Goal: Find specific page/section

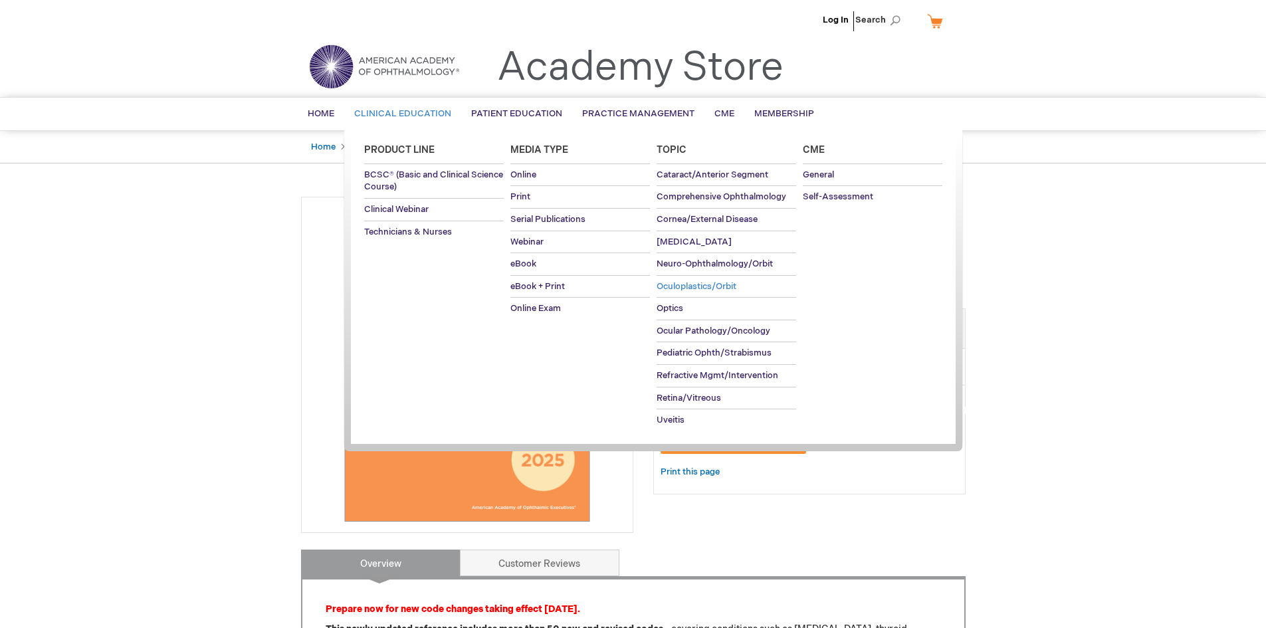
click at [689, 285] on span "Oculoplastics/Orbit" at bounding box center [697, 286] width 80 height 11
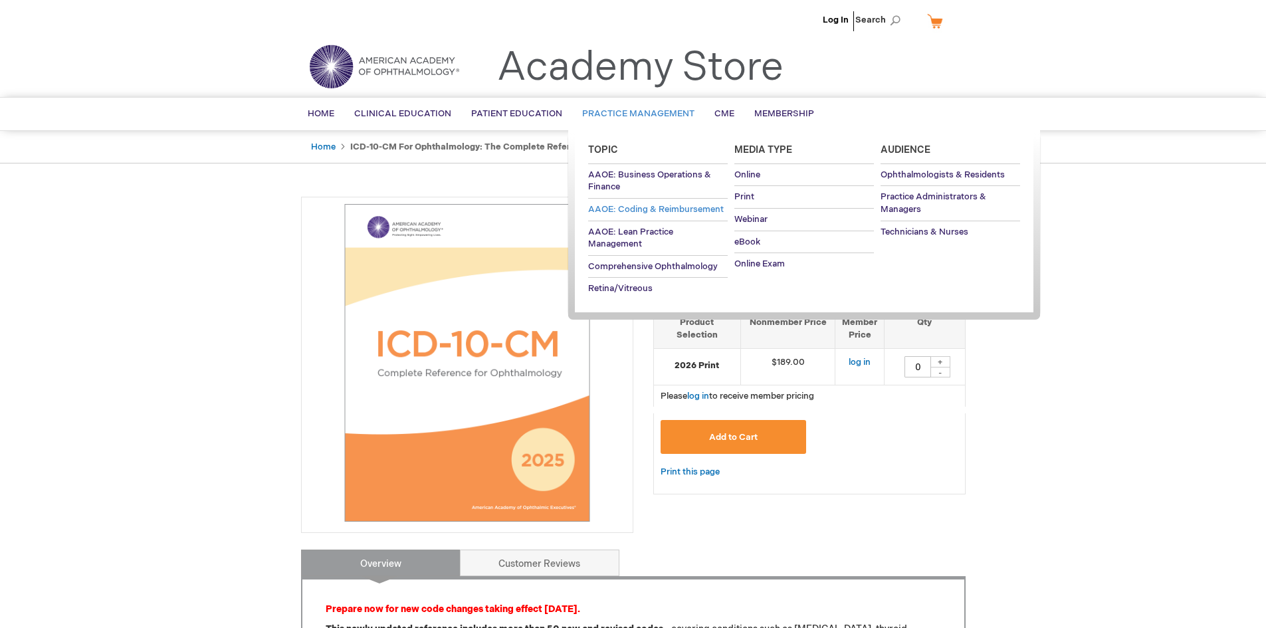
click at [660, 206] on span "AAOE: Coding & Reimbursement" at bounding box center [656, 209] width 136 height 11
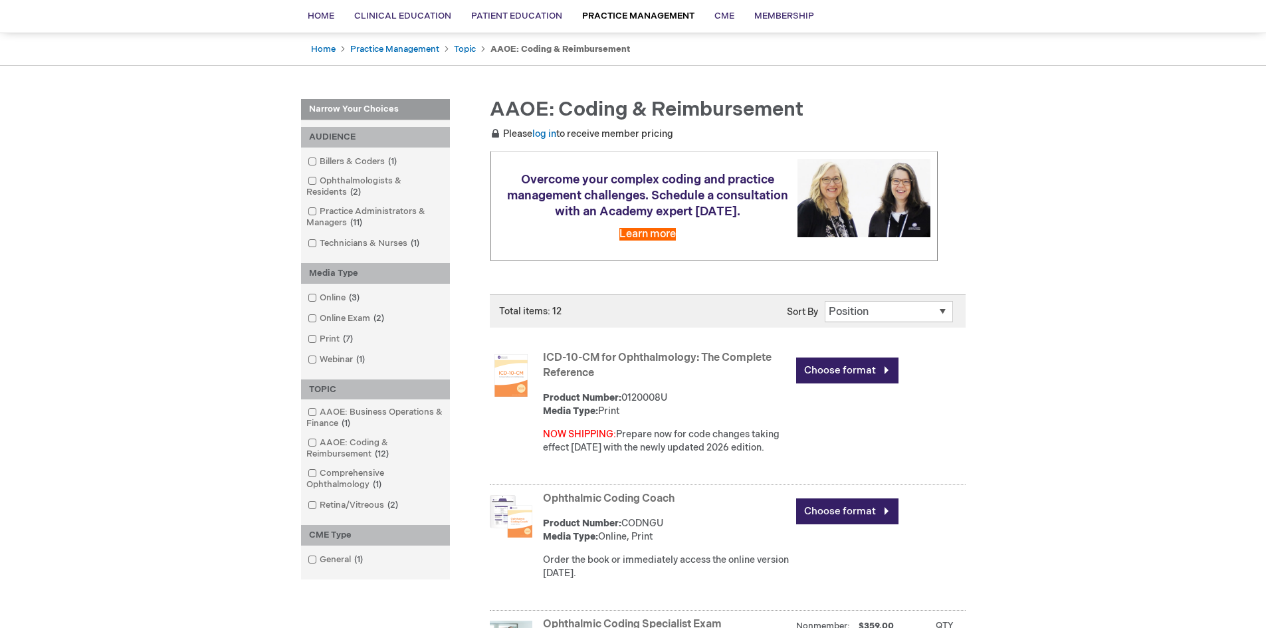
scroll to position [66, 0]
